Goal: Information Seeking & Learning: Find specific fact

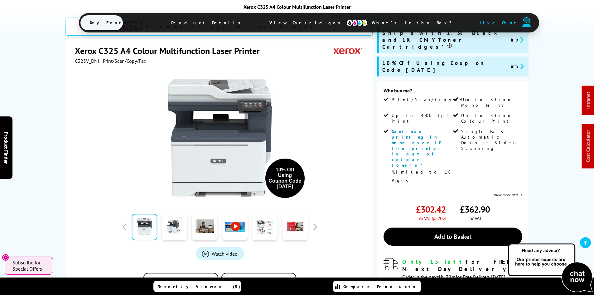
click at [289, 24] on span "View Cartridges" at bounding box center [307, 23] width 95 height 16
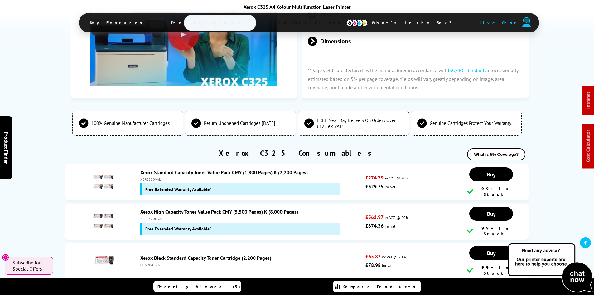
scroll to position [2114, 0]
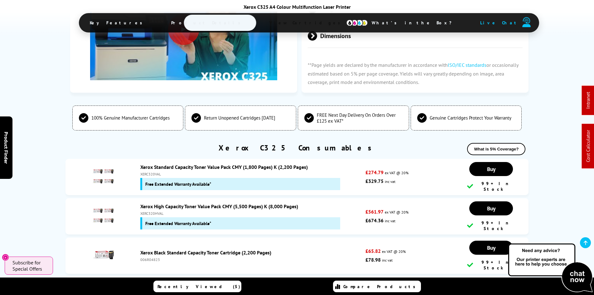
drag, startPoint x: 36, startPoint y: 163, endPoint x: 35, endPoint y: 171, distance: 8.2
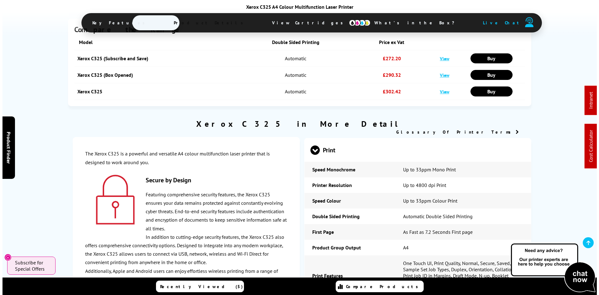
scroll to position [0, 0]
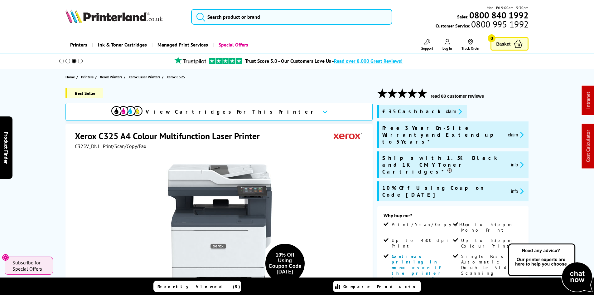
drag, startPoint x: 32, startPoint y: 197, endPoint x: 39, endPoint y: 70, distance: 127.1
drag, startPoint x: 29, startPoint y: 99, endPoint x: 188, endPoint y: 21, distance: 177.4
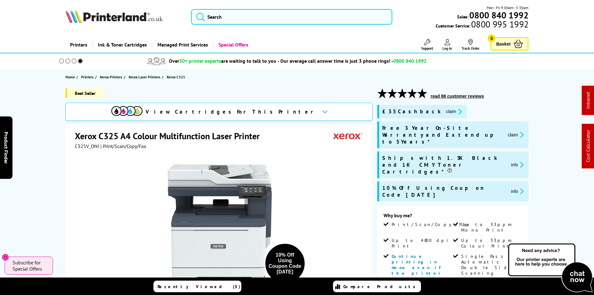
drag, startPoint x: 205, startPoint y: 18, endPoint x: 211, endPoint y: 21, distance: 6.1
click at [206, 18] on button "submit" at bounding box center [199, 16] width 16 height 14
click at [211, 21] on input "search" at bounding box center [291, 17] width 201 height 16
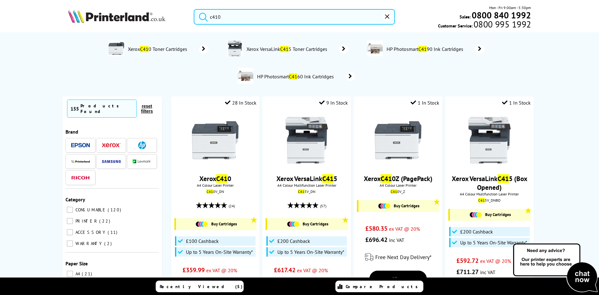
type input "c410"
click at [194, 9] on button "submit" at bounding box center [202, 16] width 16 height 14
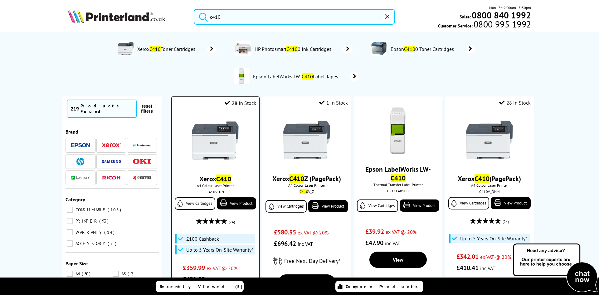
click at [208, 140] on img at bounding box center [215, 140] width 47 height 47
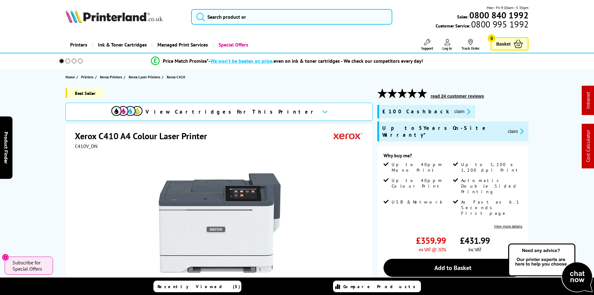
click at [48, 143] on div "Best Seller View Cartridges For This Printer Xerox C410 A4 Colour Laser Printer…" at bounding box center [297, 250] width 499 height 325
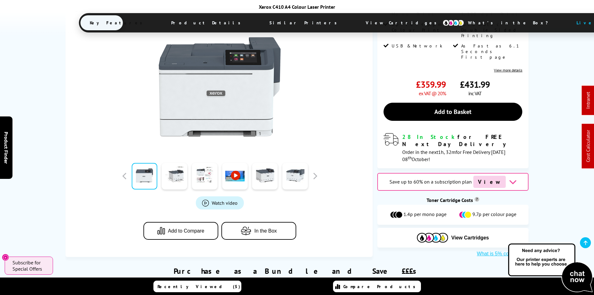
scroll to position [281, 0]
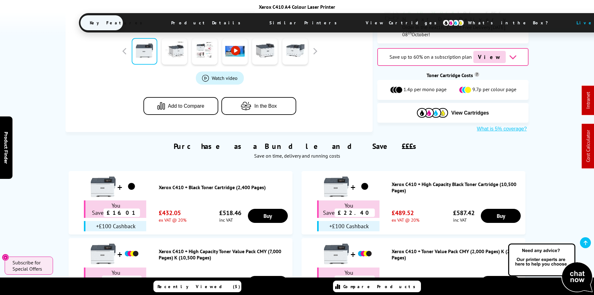
click at [356, 22] on span "View Cartridges" at bounding box center [403, 23] width 95 height 16
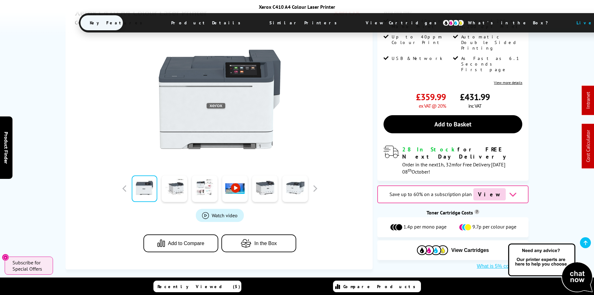
scroll to position [0, 0]
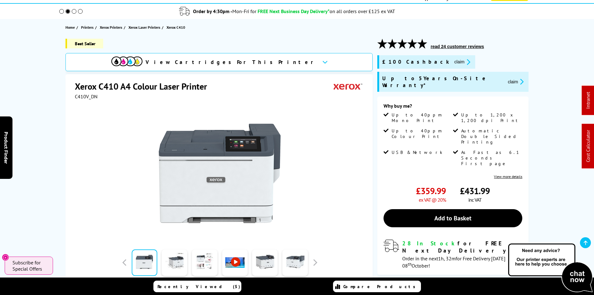
scroll to position [94, 0]
